Goal: Information Seeking & Learning: Learn about a topic

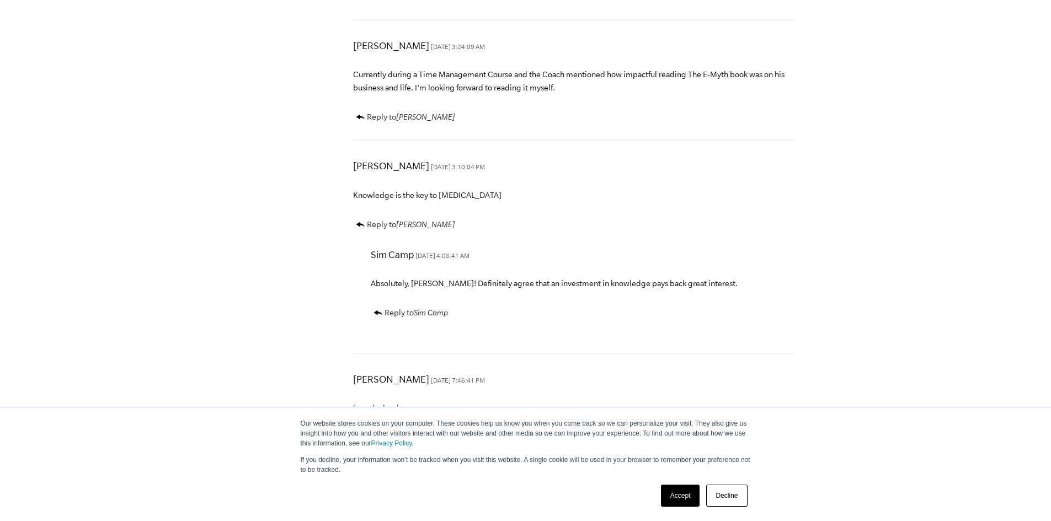
scroll to position [4301, 0]
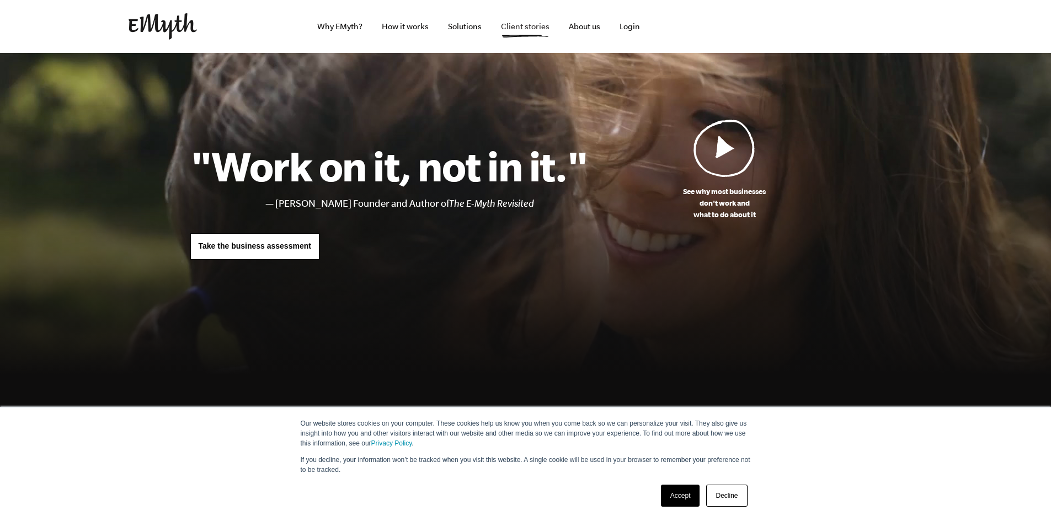
click at [537, 29] on link "Client stories" at bounding box center [525, 26] width 66 height 53
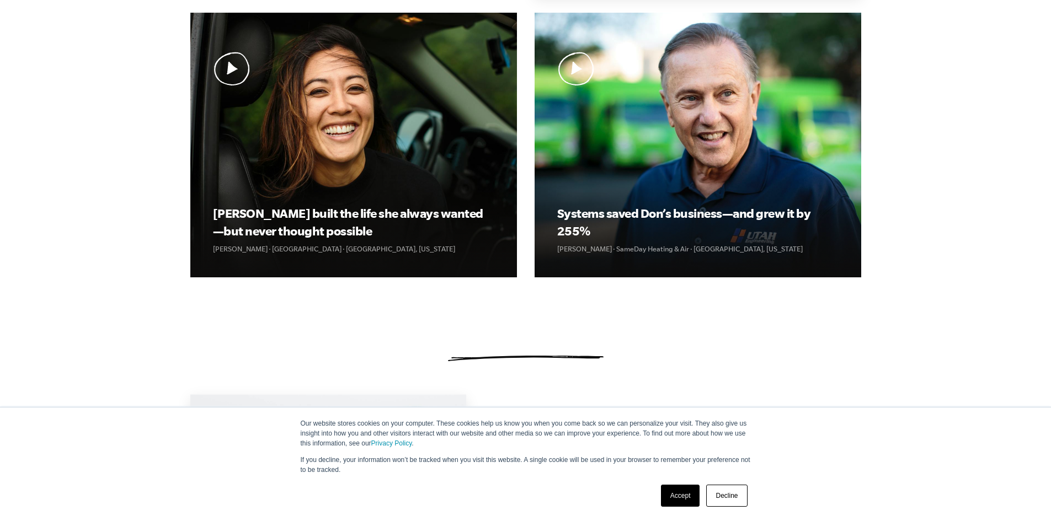
scroll to position [386, 0]
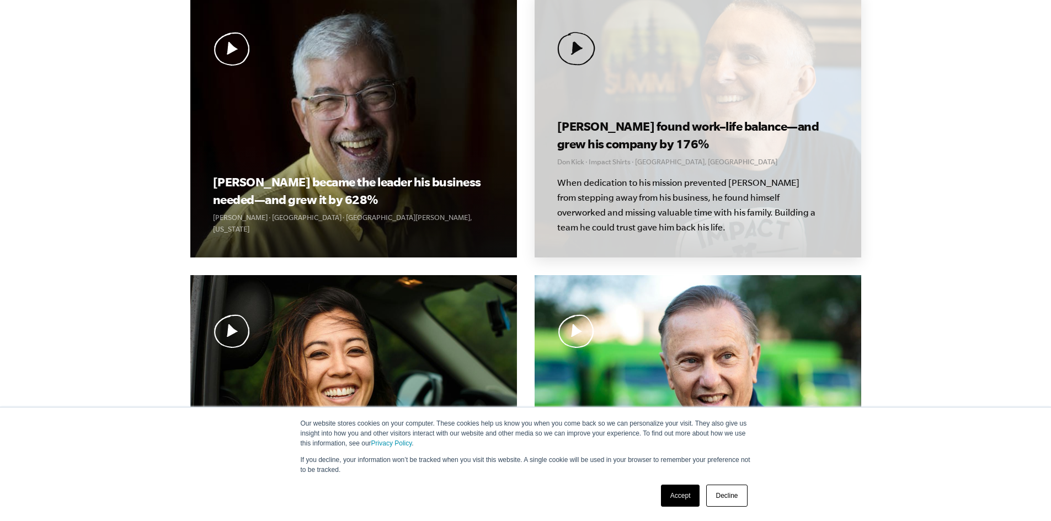
click at [631, 121] on h3 "Don found work–life balance—and grew his company by 176%" at bounding box center [697, 134] width 281 height 35
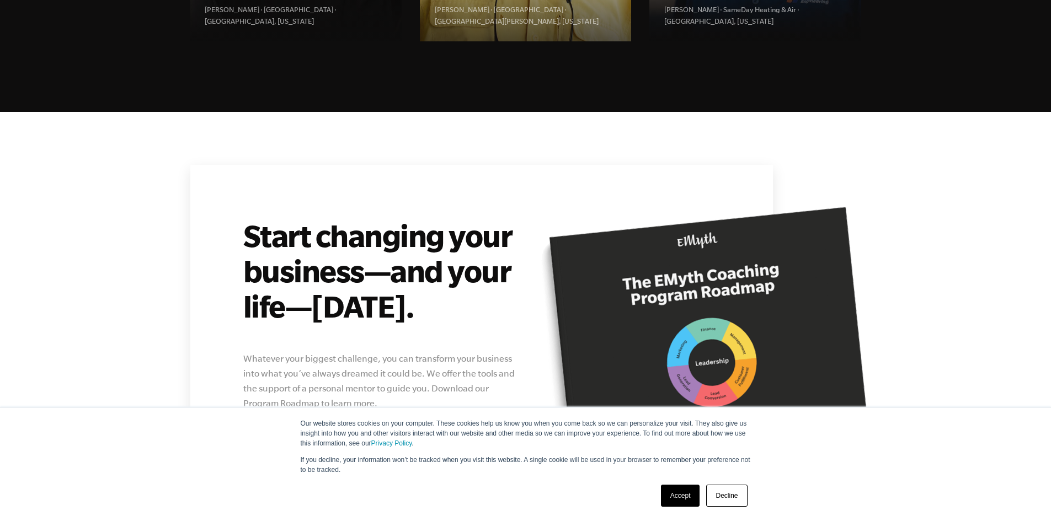
scroll to position [4208, 0]
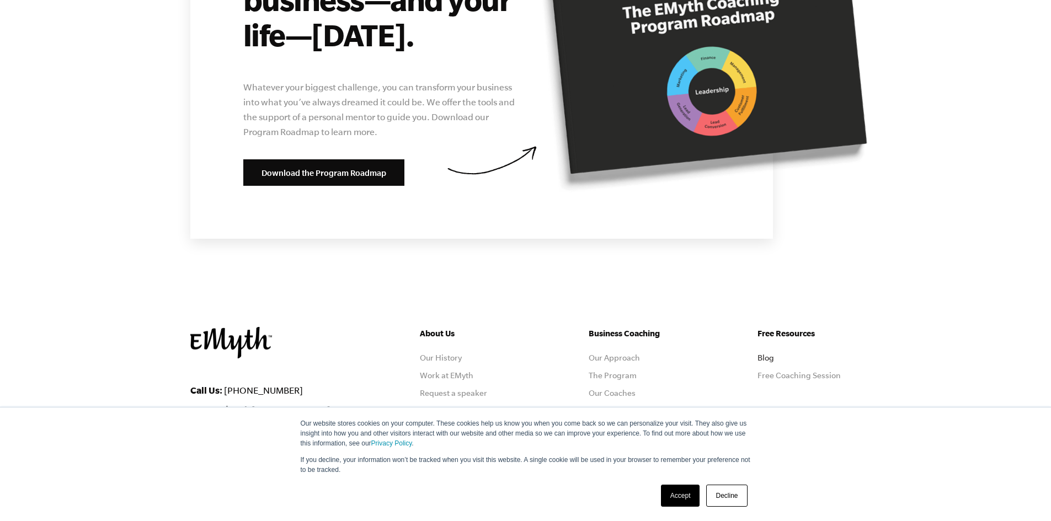
click at [770, 353] on link "Blog" at bounding box center [765, 357] width 17 height 9
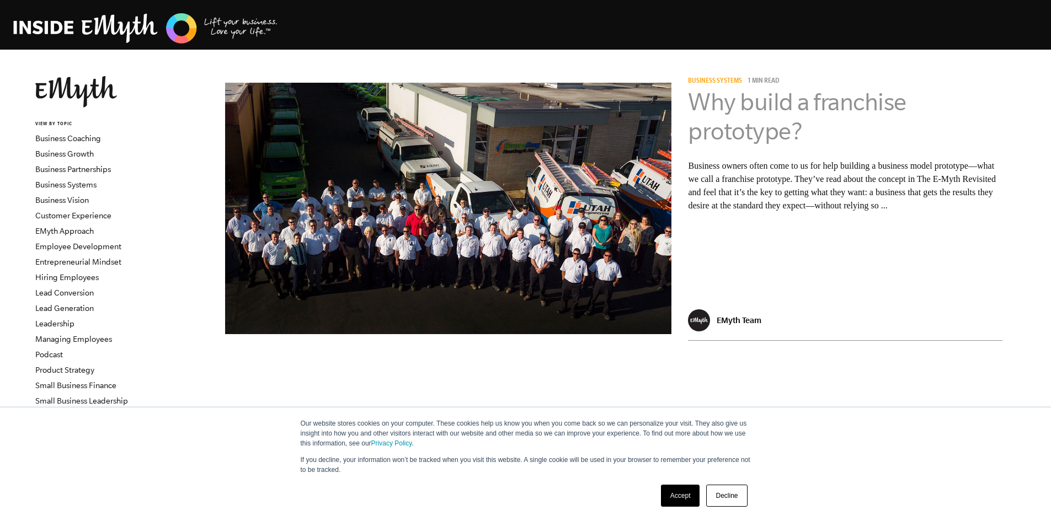
click at [719, 98] on link "Why build a franchise prototype?" at bounding box center [797, 116] width 218 height 56
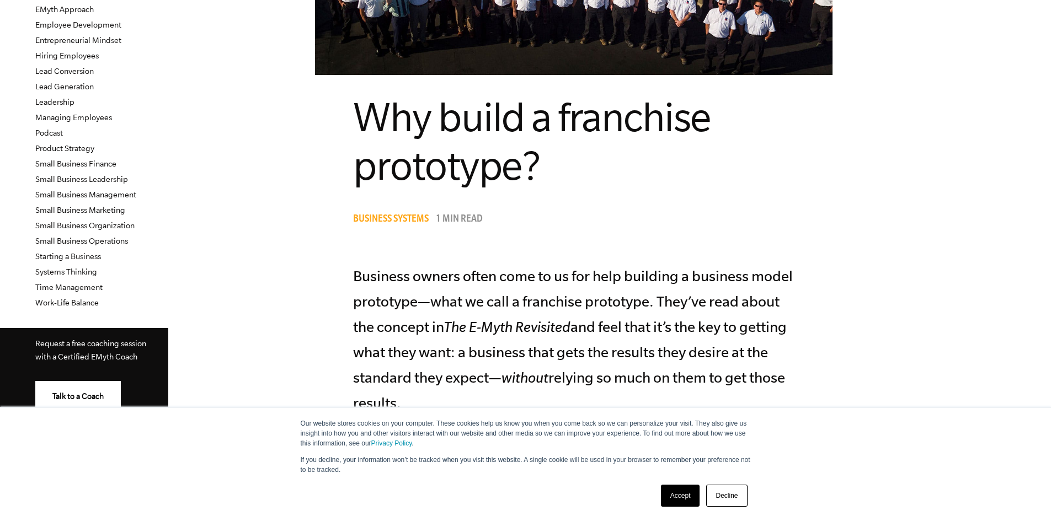
scroll to position [386, 0]
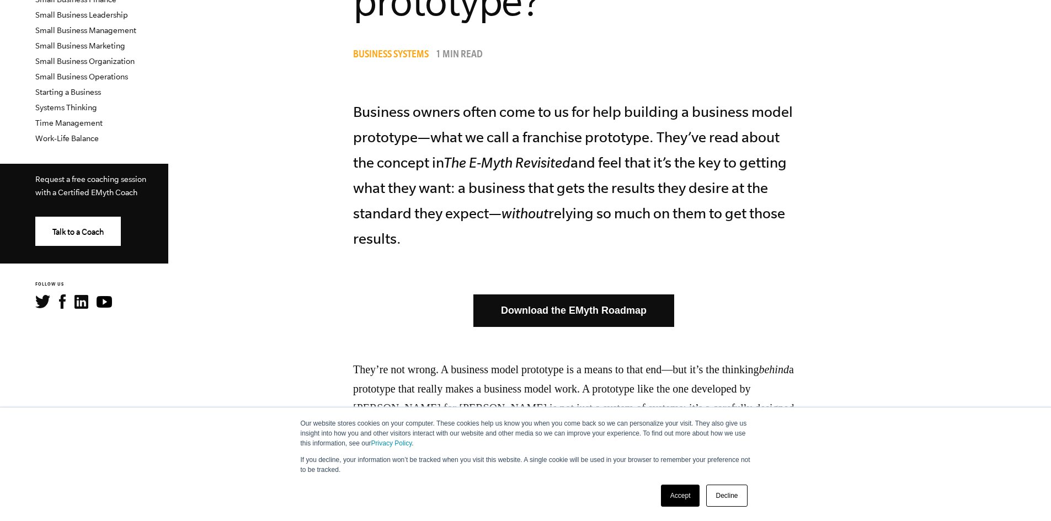
click at [616, 312] on link "Download the EMyth Roadmap" at bounding box center [573, 310] width 201 height 33
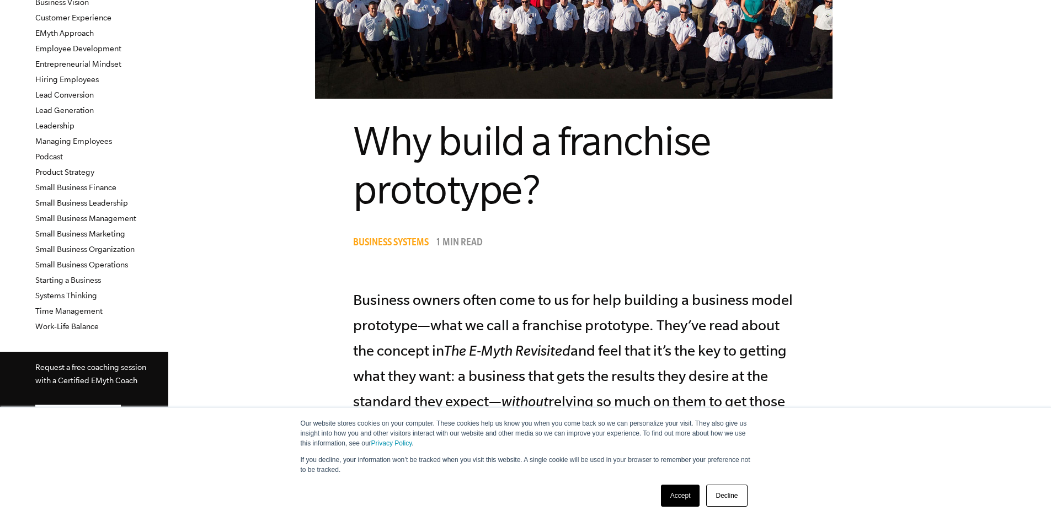
scroll to position [165, 0]
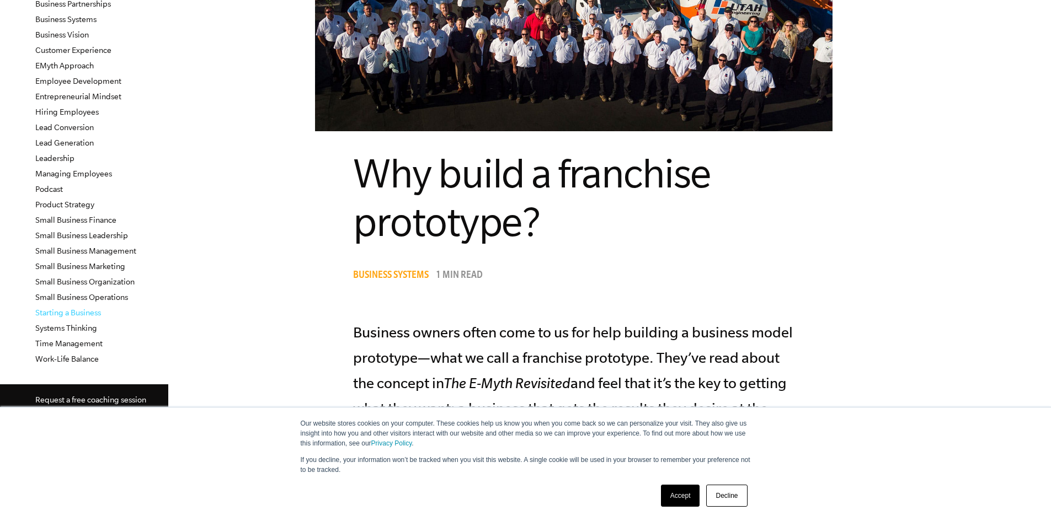
click at [67, 312] on link "Starting a Business" at bounding box center [68, 312] width 66 height 9
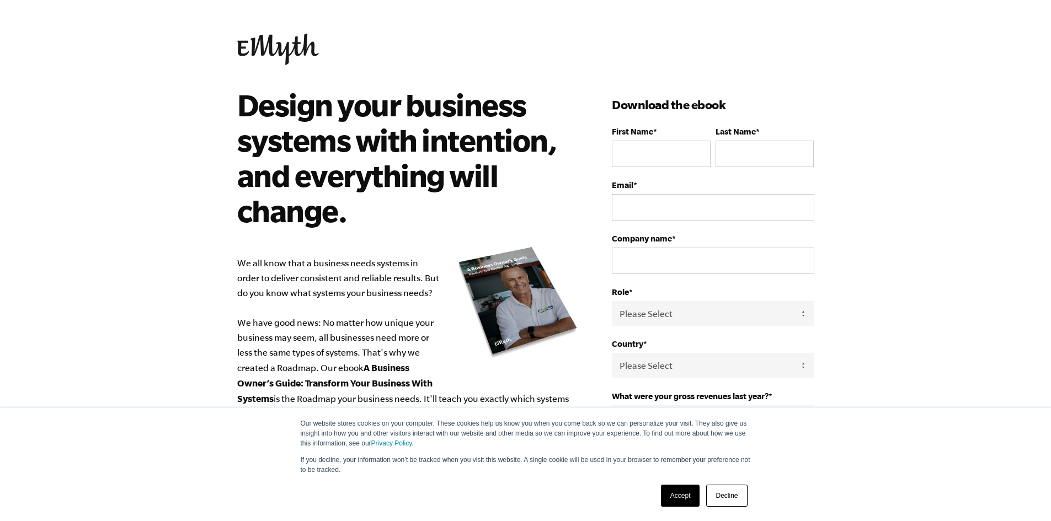
scroll to position [363, 0]
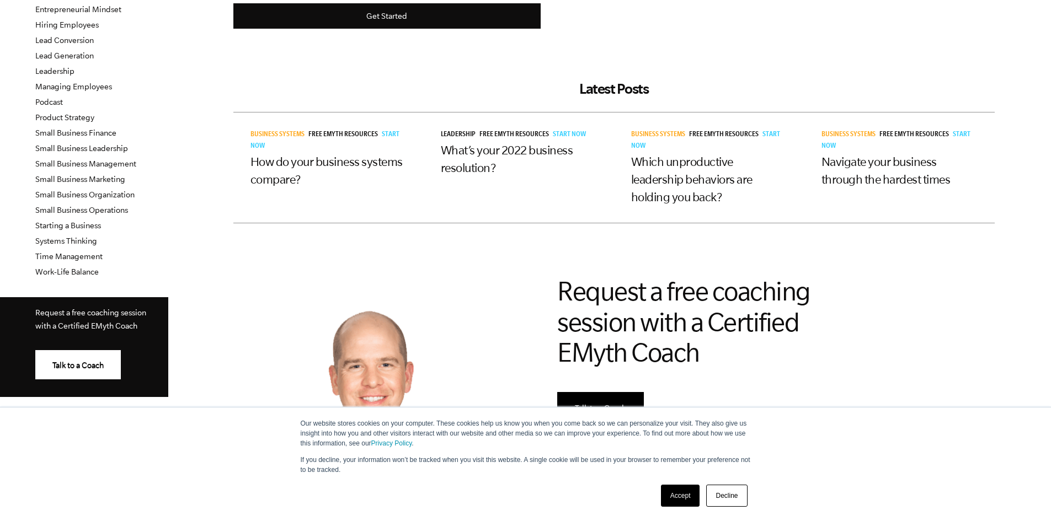
scroll to position [101, 0]
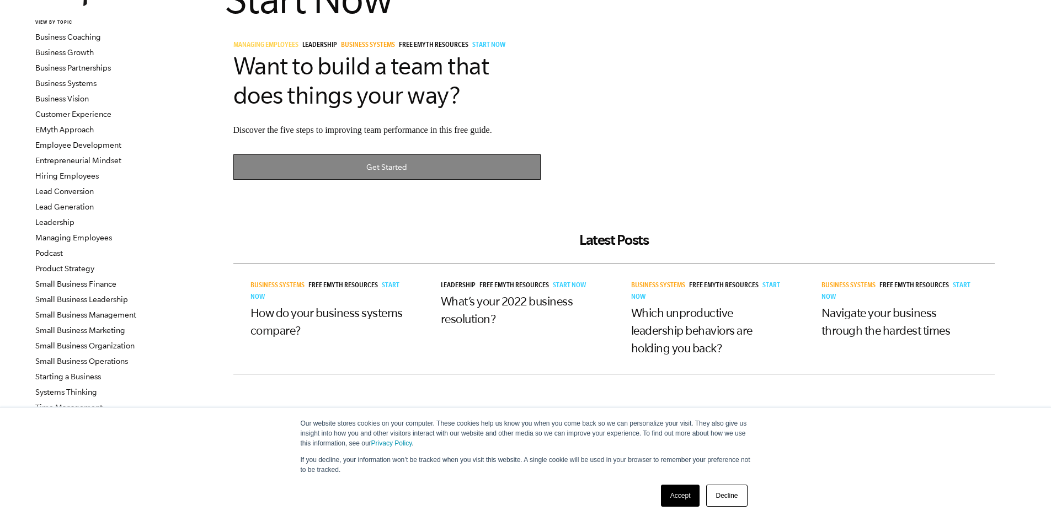
click at [337, 174] on link "Get Started" at bounding box center [387, 167] width 308 height 26
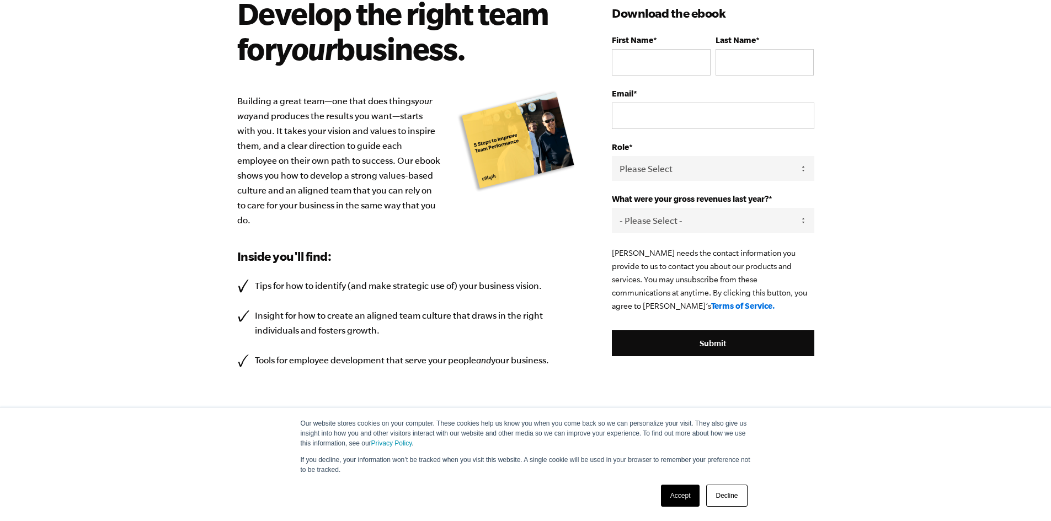
scroll to position [98, 0]
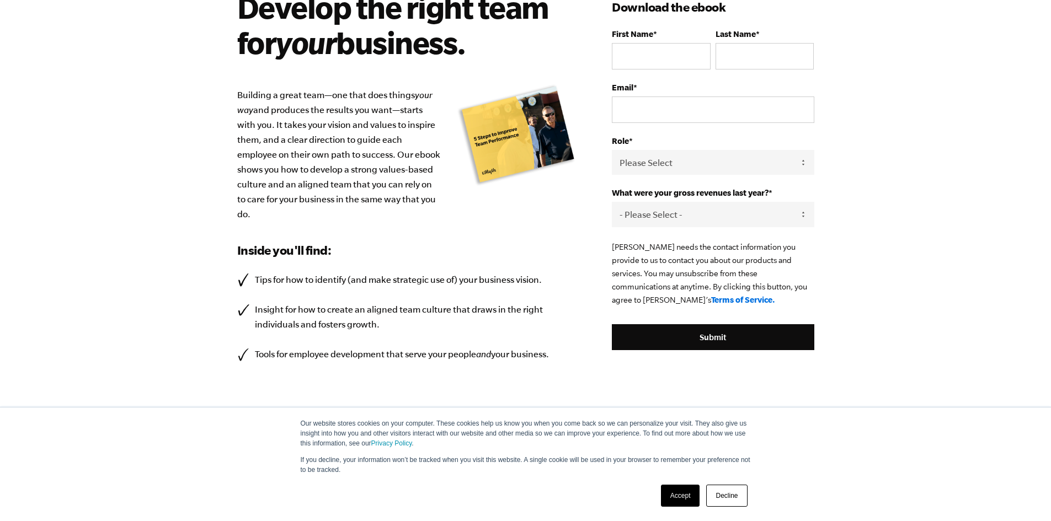
click at [727, 494] on link "Decline" at bounding box center [726, 496] width 41 height 22
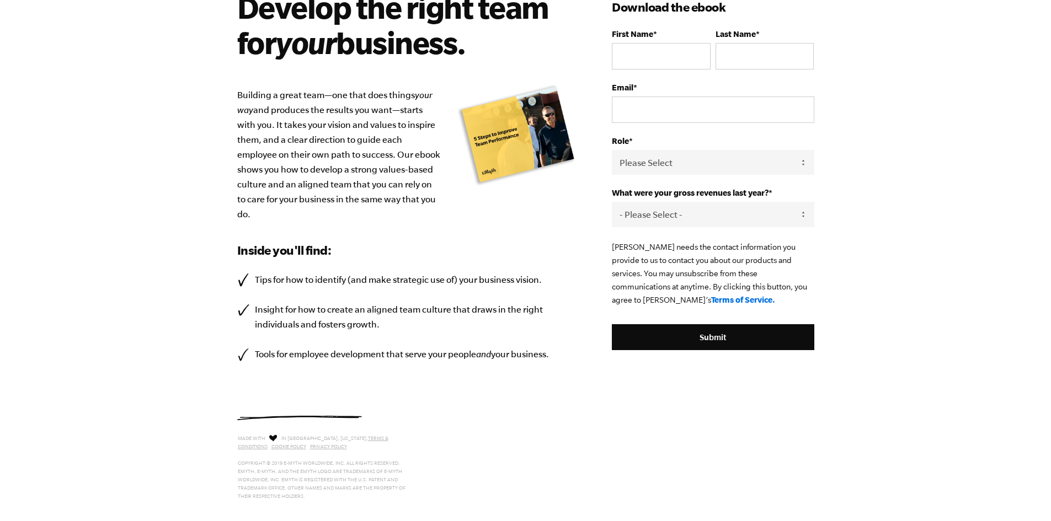
scroll to position [0, 0]
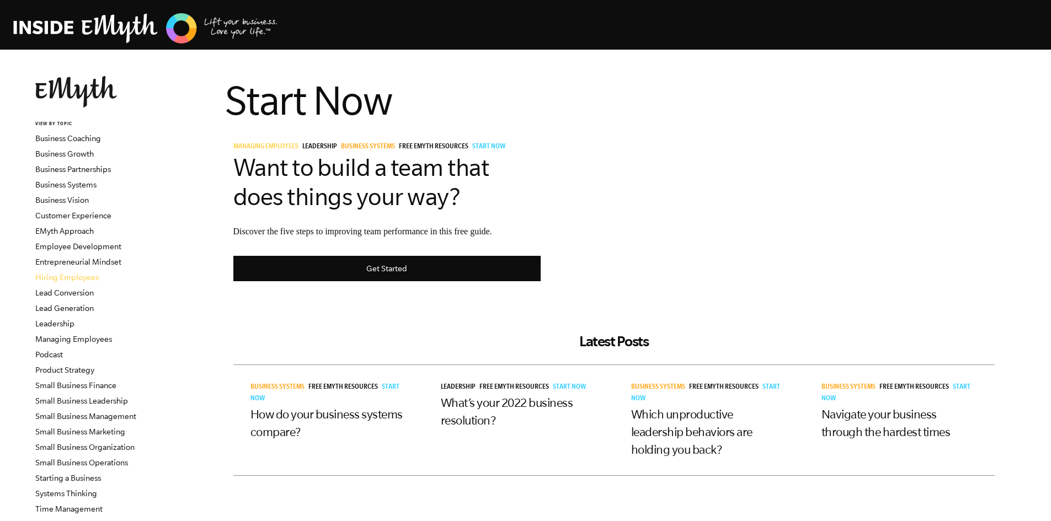
click at [53, 274] on link "Hiring Employees" at bounding box center [66, 277] width 63 height 9
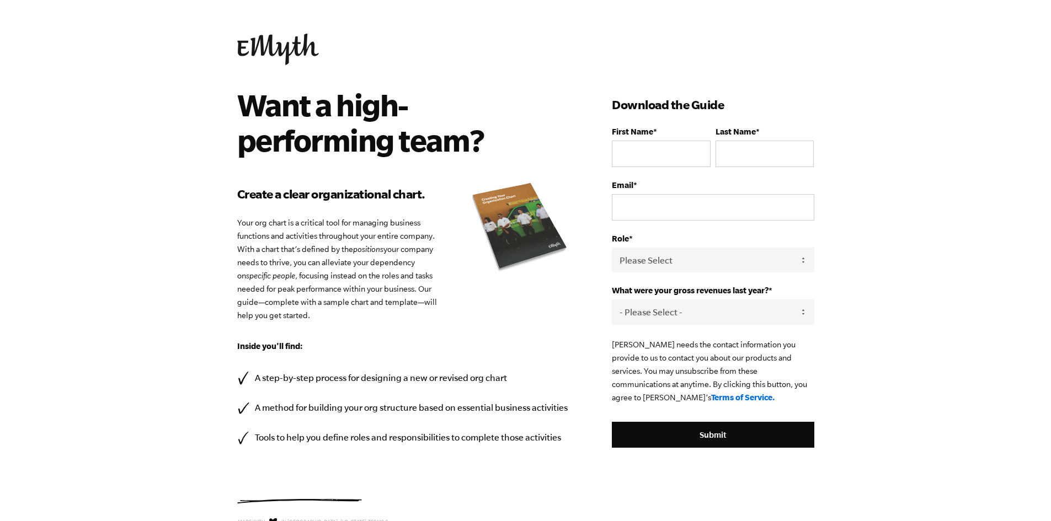
scroll to position [79, 0]
